Goal: Information Seeking & Learning: Learn about a topic

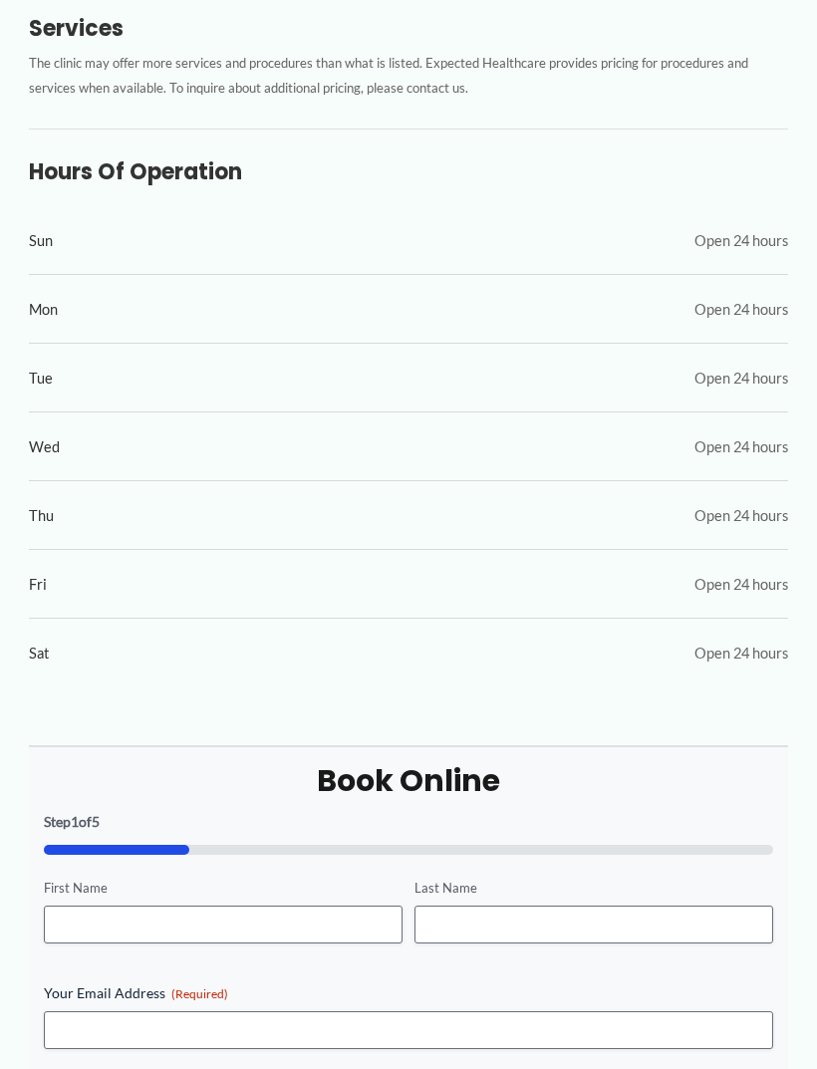
scroll to position [946, 0]
click at [43, 641] on span "Sat" at bounding box center [39, 654] width 20 height 27
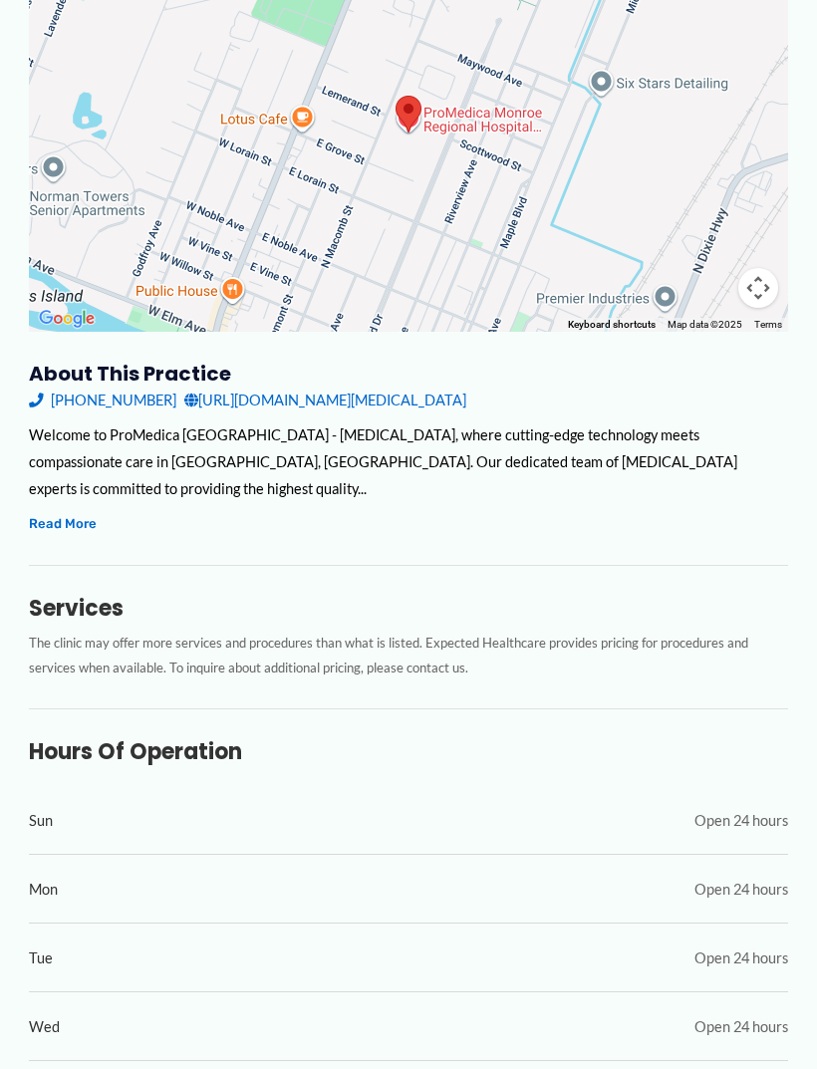
scroll to position [365, 0]
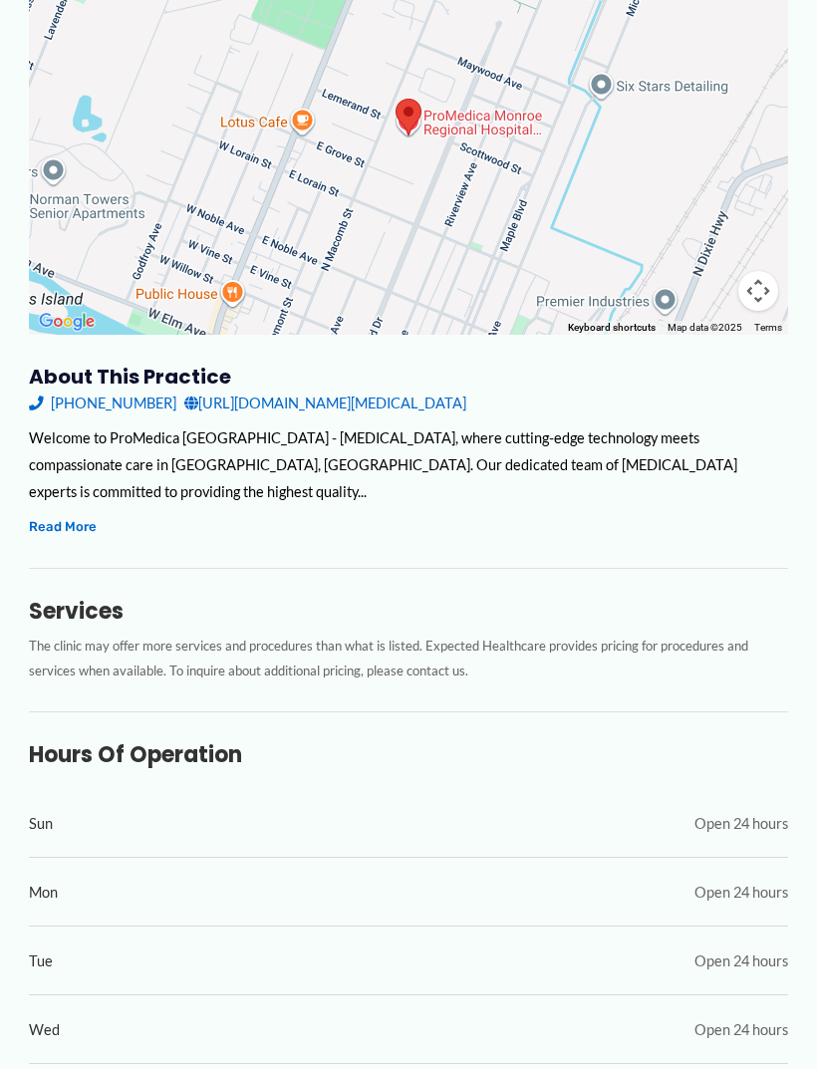
click at [74, 515] on button "Read More" at bounding box center [63, 526] width 68 height 23
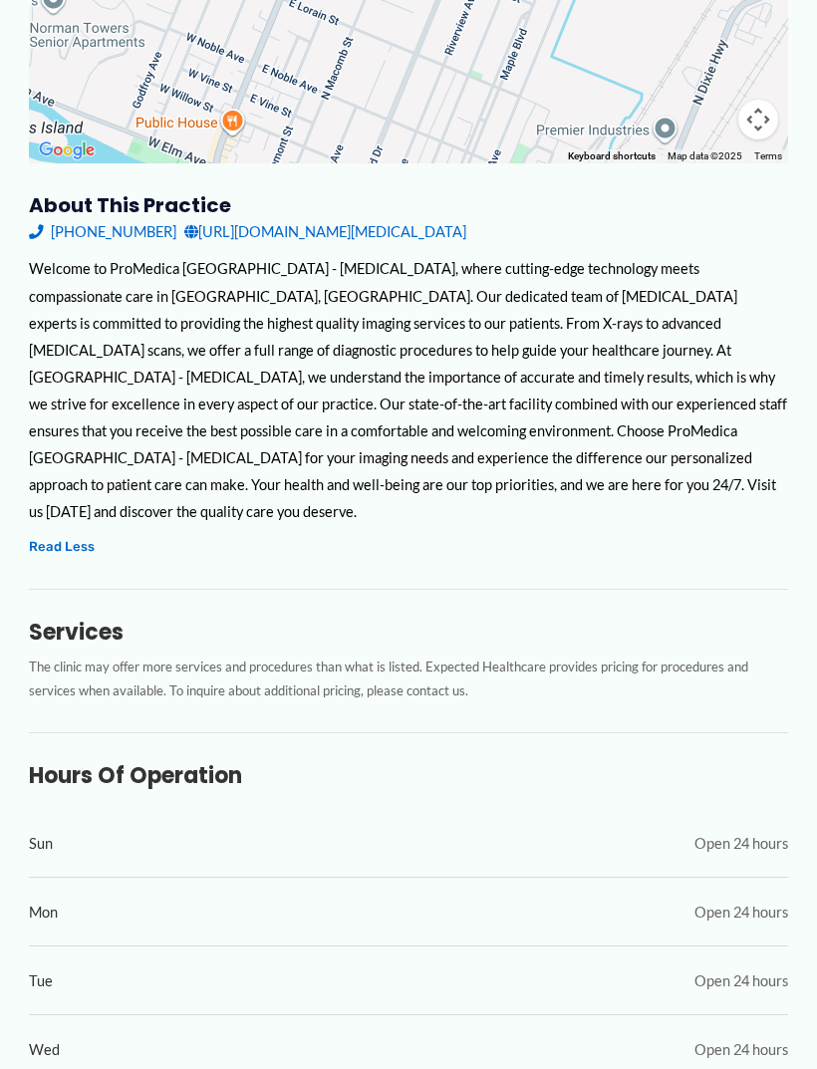
scroll to position [0, 0]
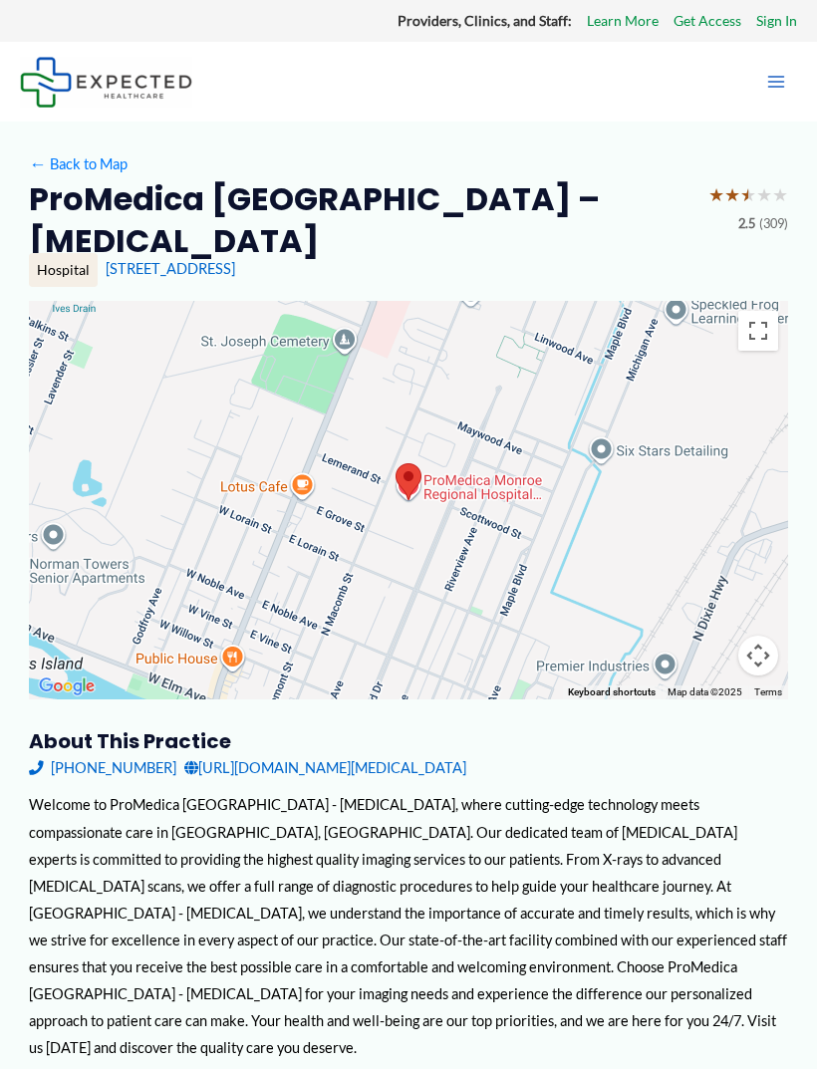
click at [775, 82] on icon "Main menu toggle" at bounding box center [776, 82] width 17 height 12
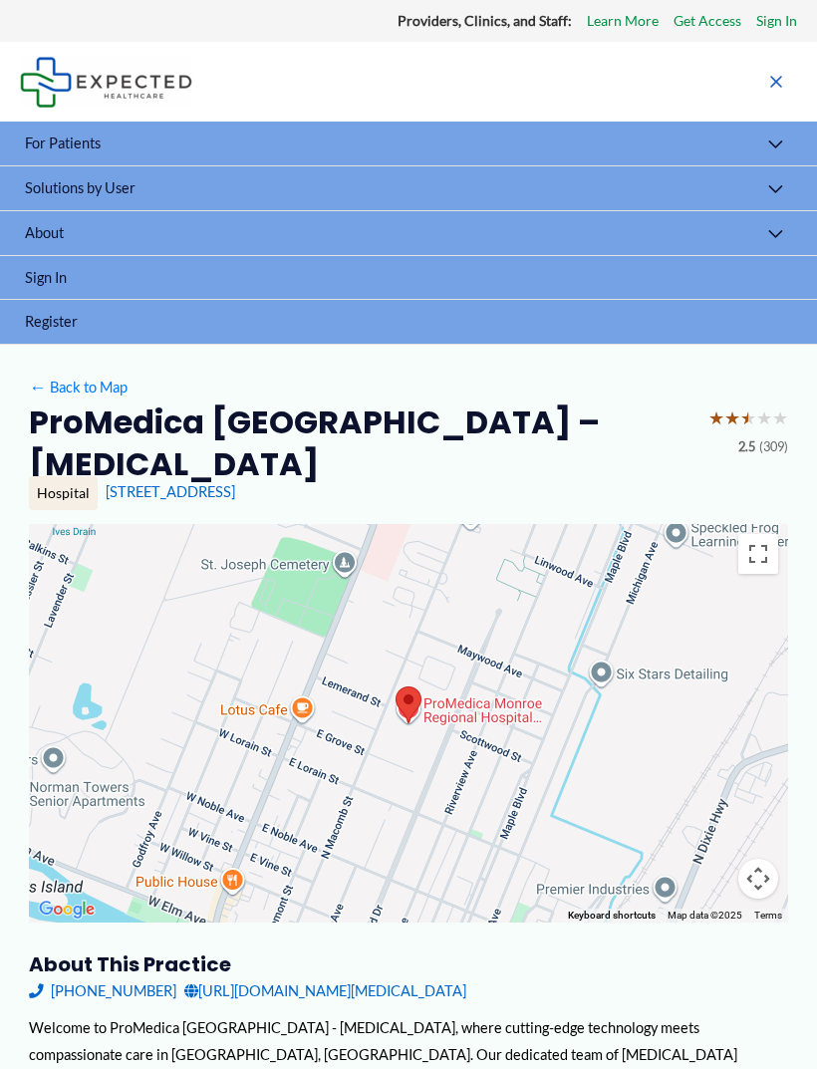
click at [771, 140] on button "Menu Toggle" at bounding box center [775, 146] width 43 height 48
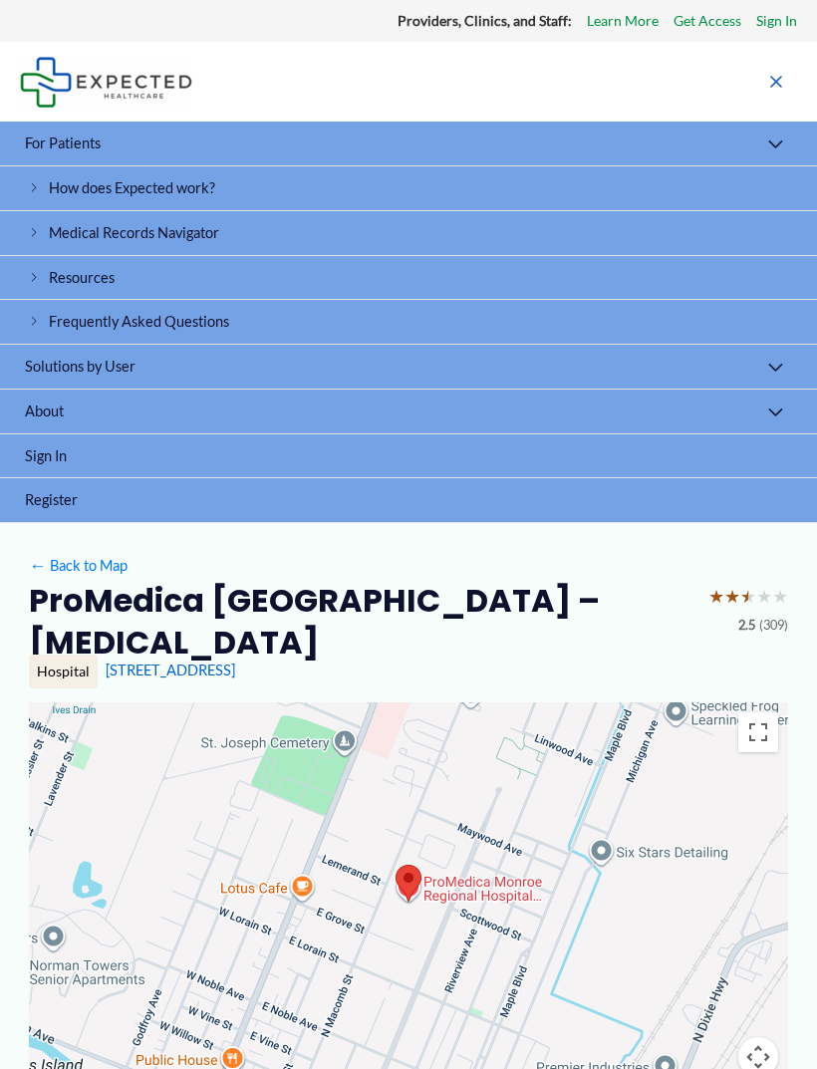
click at [178, 322] on span "Frequently Asked Questions" at bounding box center [139, 321] width 180 height 17
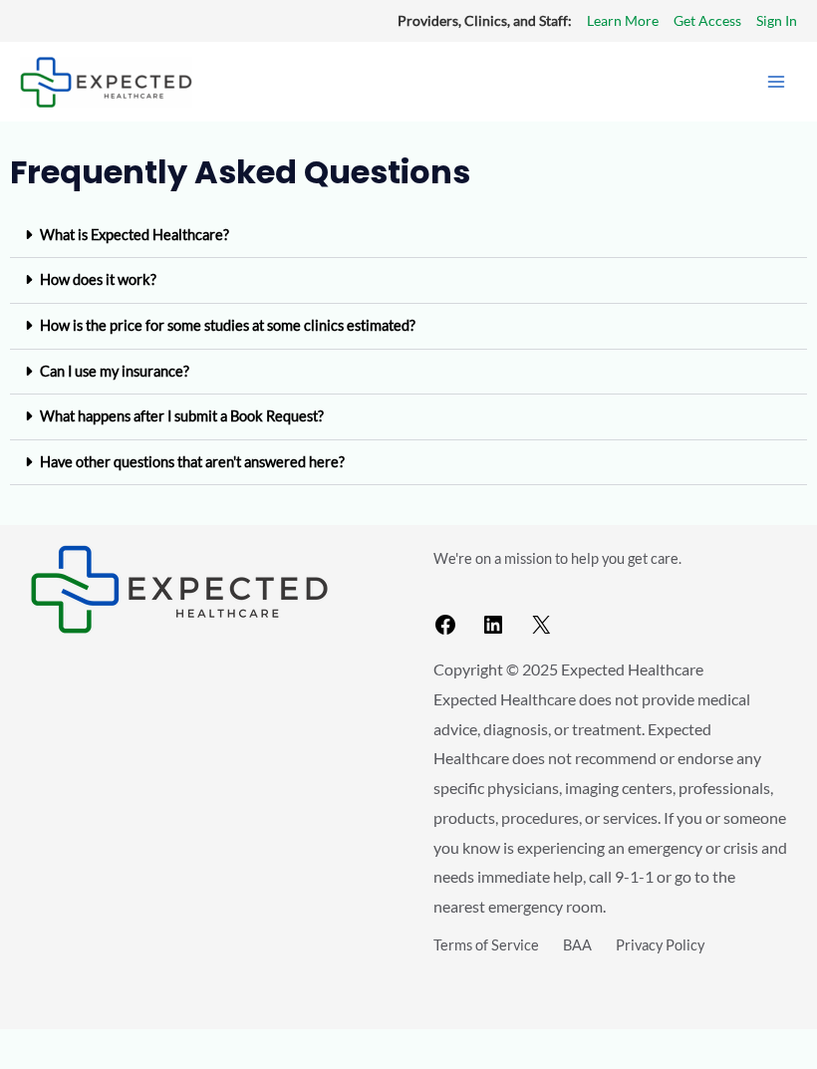
click at [781, 76] on icon "Main menu toggle" at bounding box center [776, 82] width 20 height 20
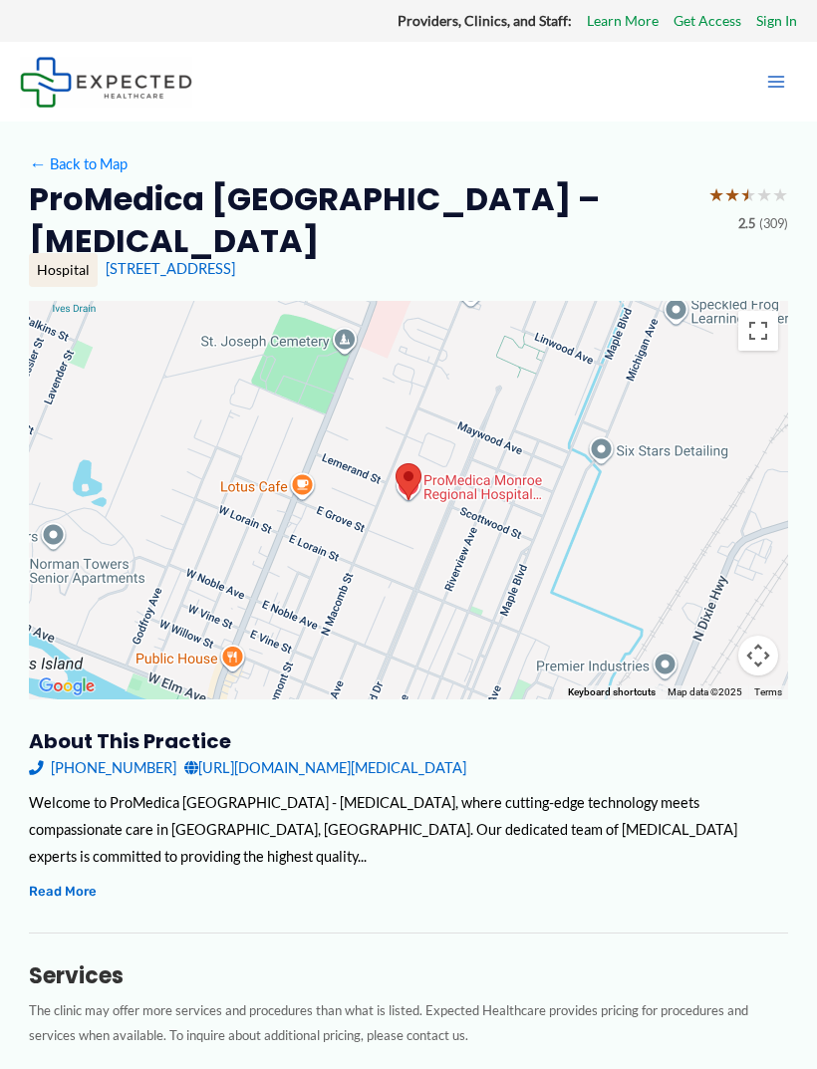
click at [96, 158] on link "← Back to Map" at bounding box center [78, 163] width 99 height 27
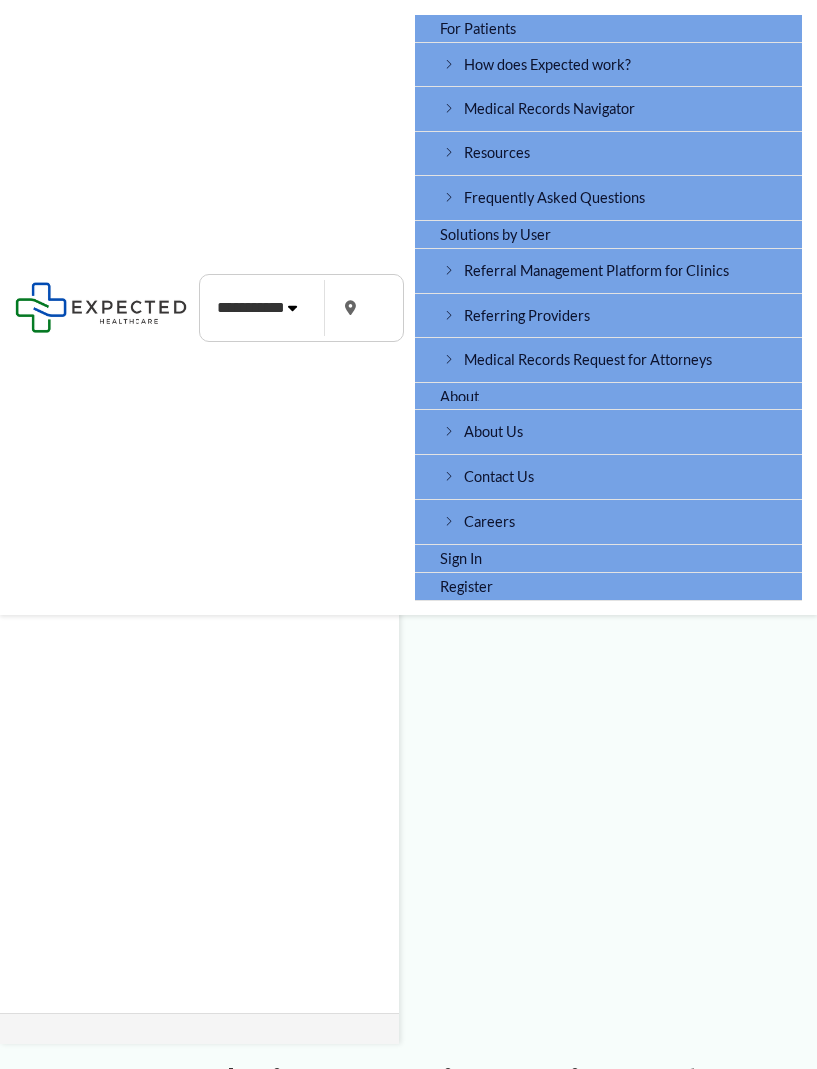
type input "*****"
